Goal: Check status: Check status

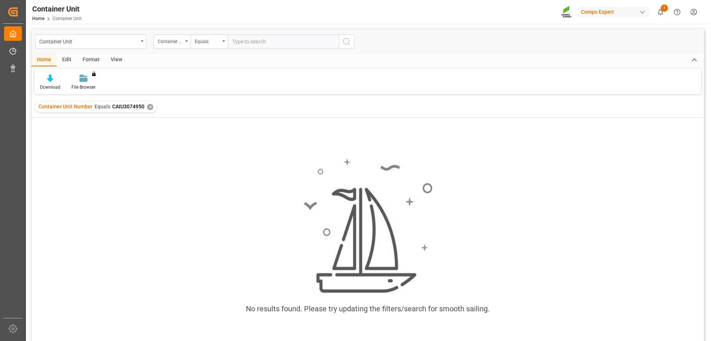
scroll to position [0, 147]
